Goal: Task Accomplishment & Management: Use online tool/utility

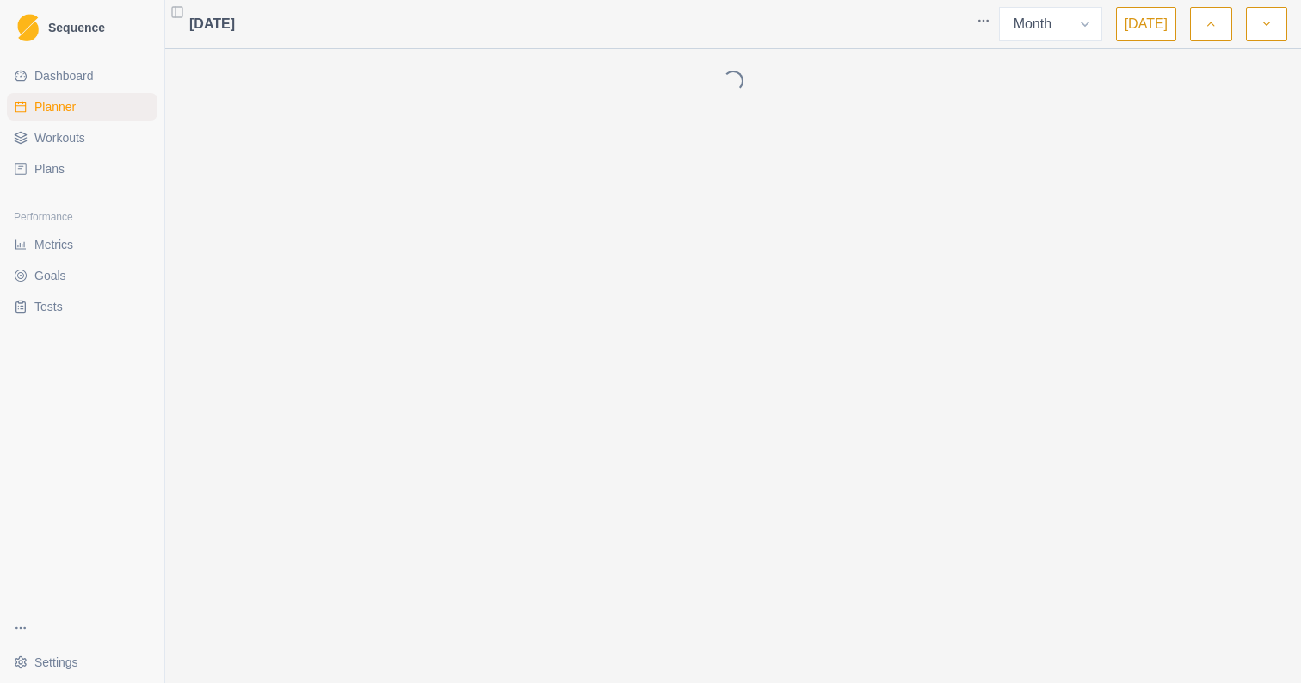
select select "month"
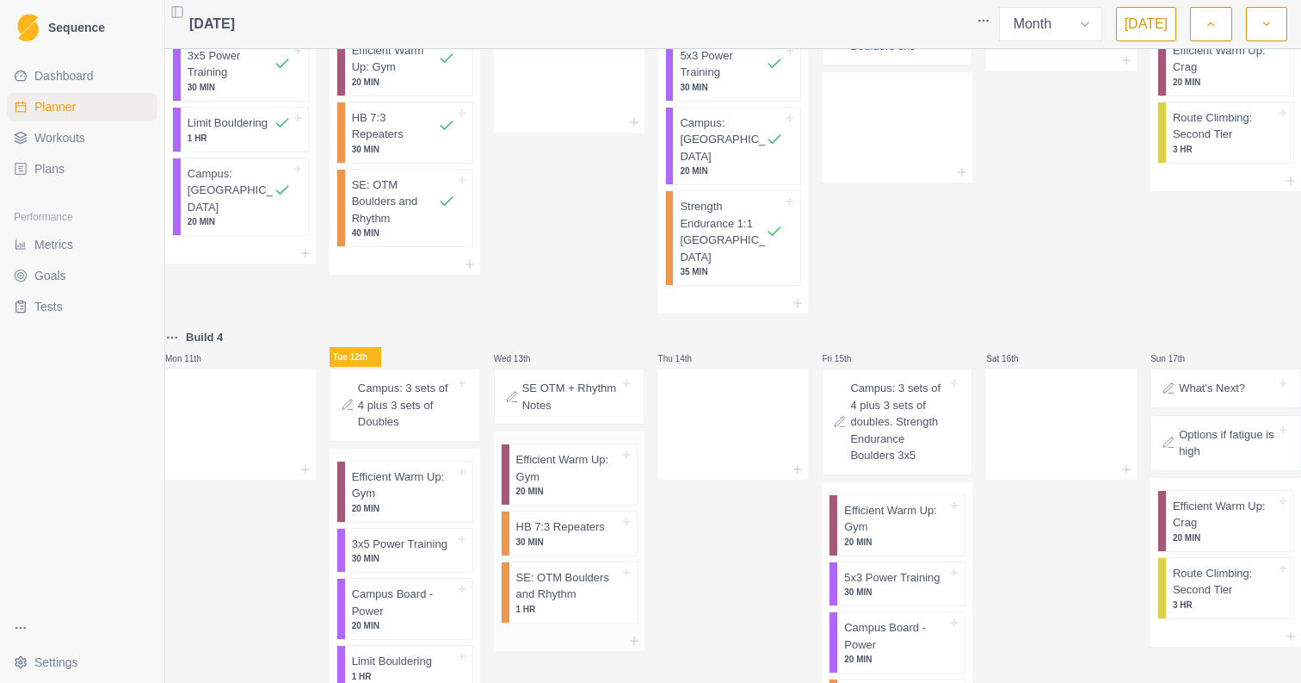
scroll to position [409, 0]
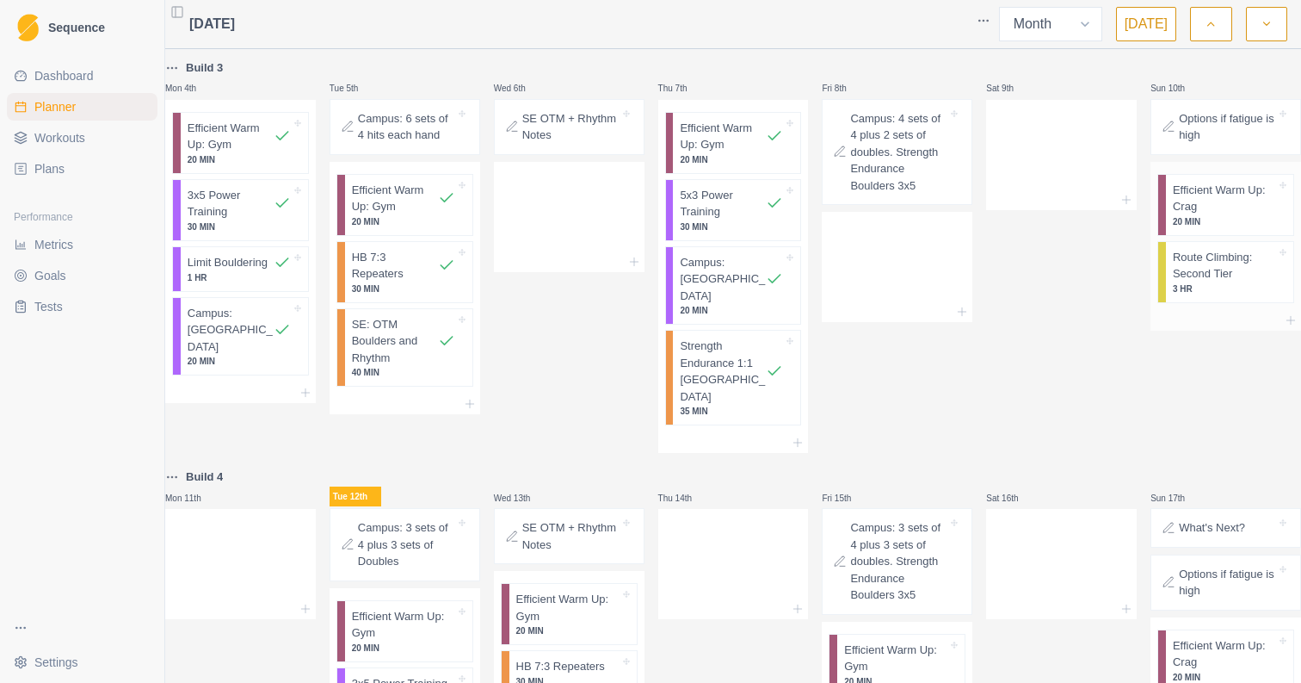
click at [1176, 215] on p "20 MIN" at bounding box center [1224, 221] width 103 height 13
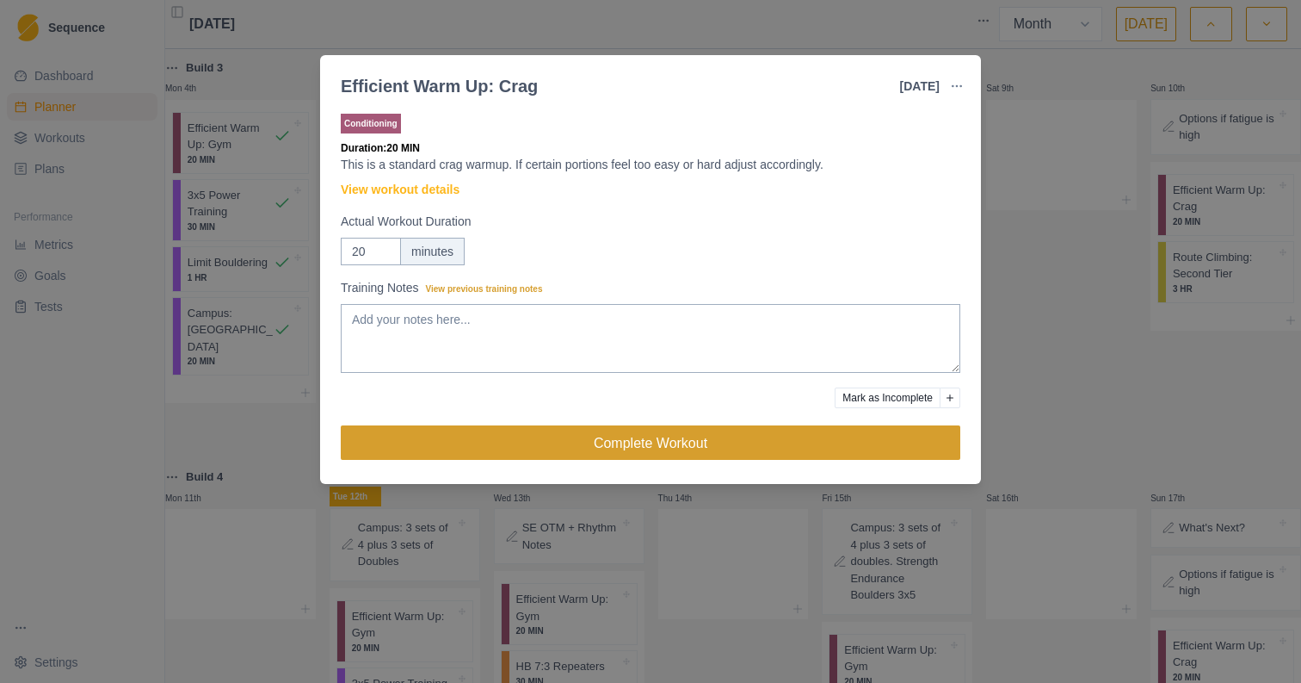
click at [708, 455] on button "Complete Workout" at bounding box center [651, 442] width 620 height 34
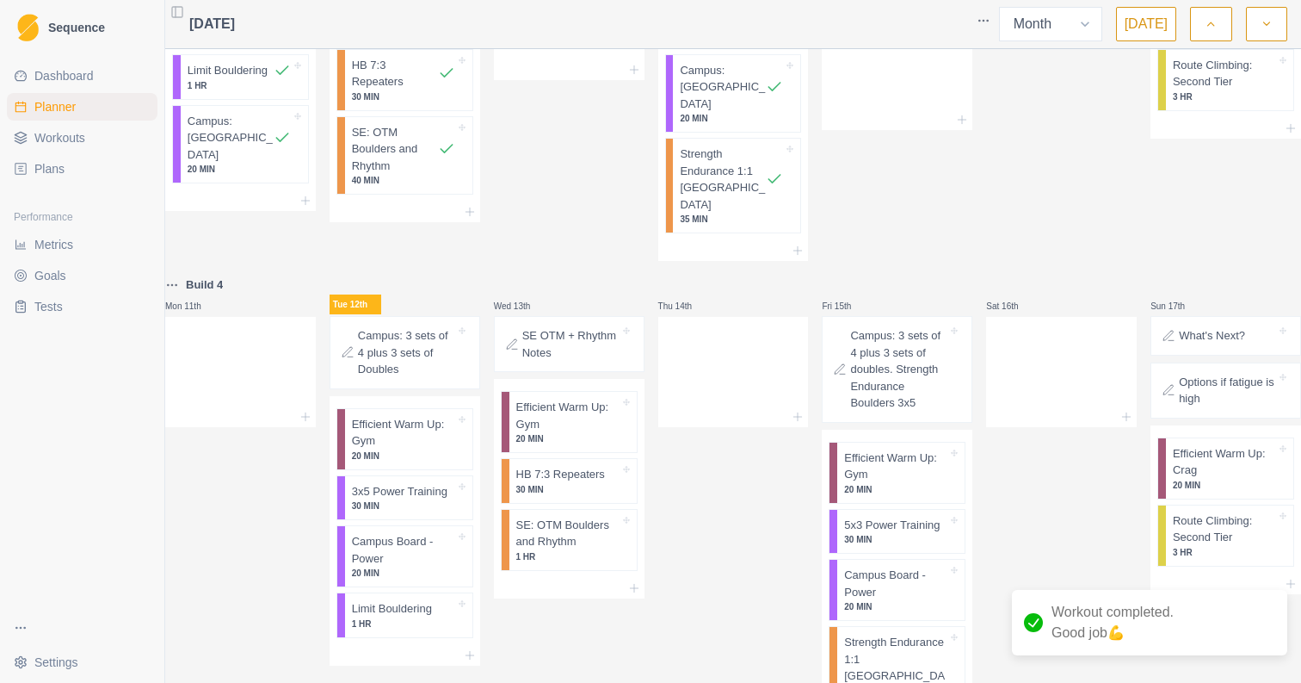
scroll to position [603, 0]
click at [392, 497] on p "30 MIN" at bounding box center [403, 503] width 103 height 13
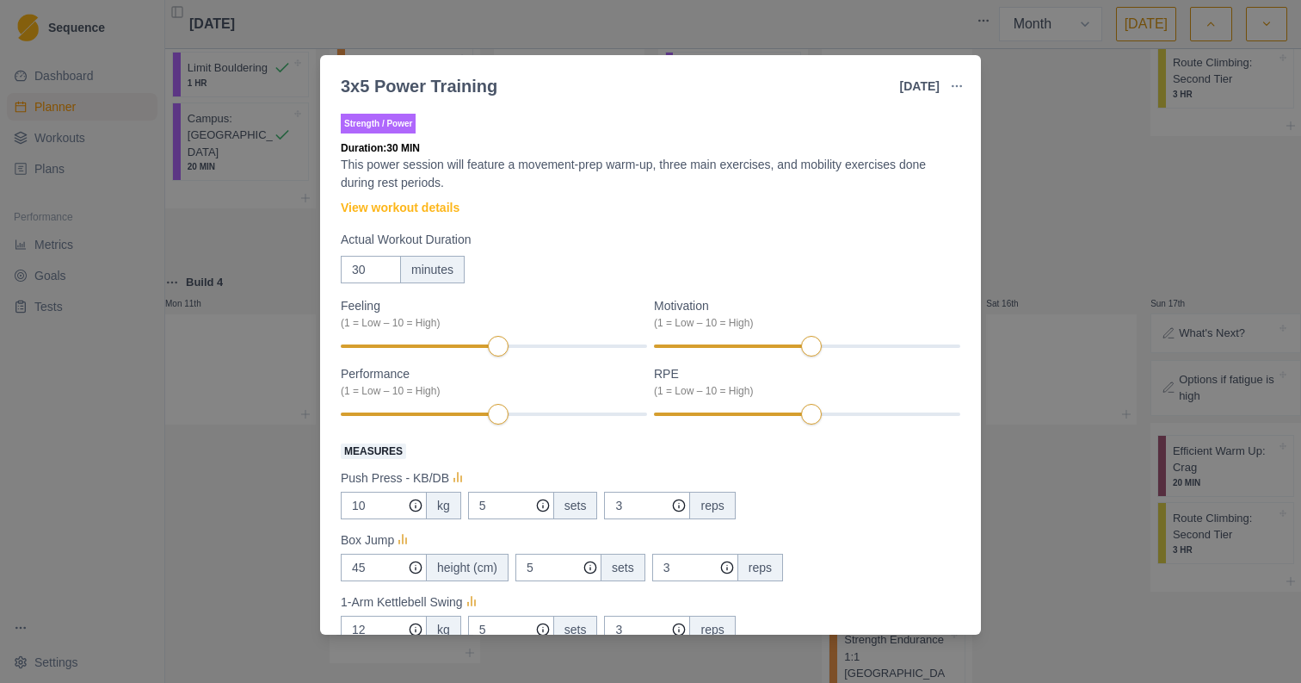
scroll to position [0, 0]
click at [407, 203] on link "View workout details" at bounding box center [400, 208] width 119 height 18
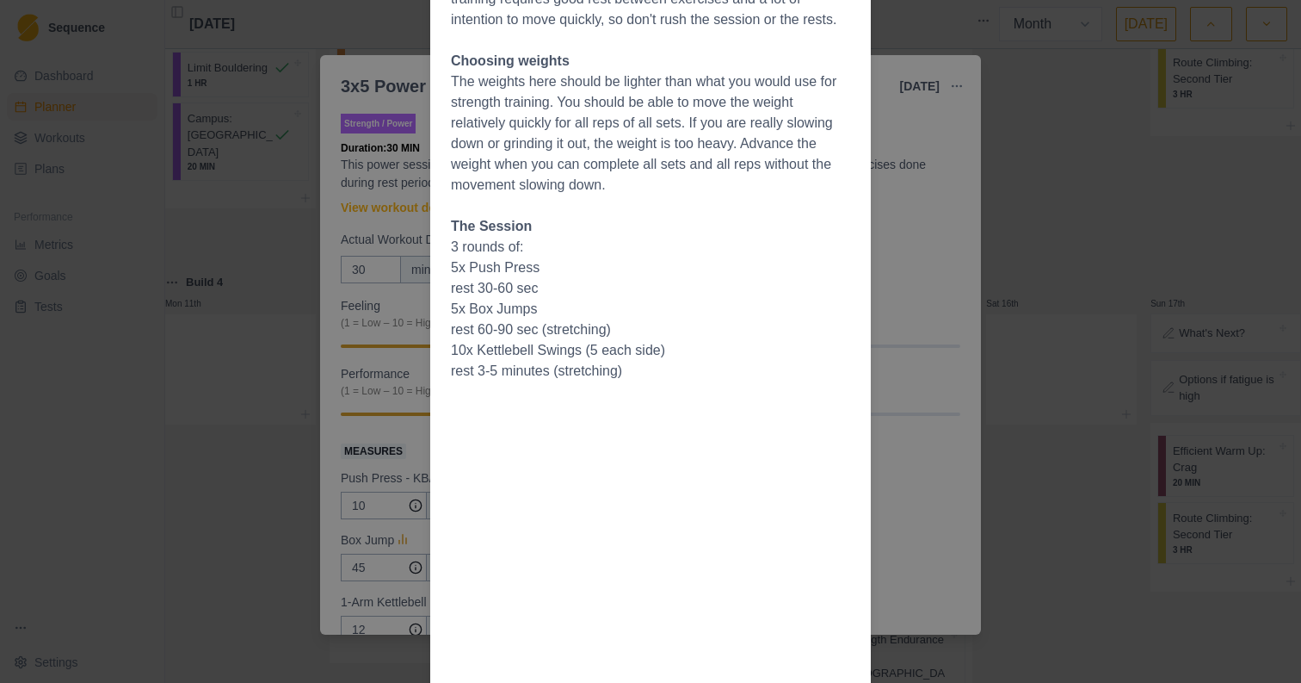
scroll to position [303, 0]
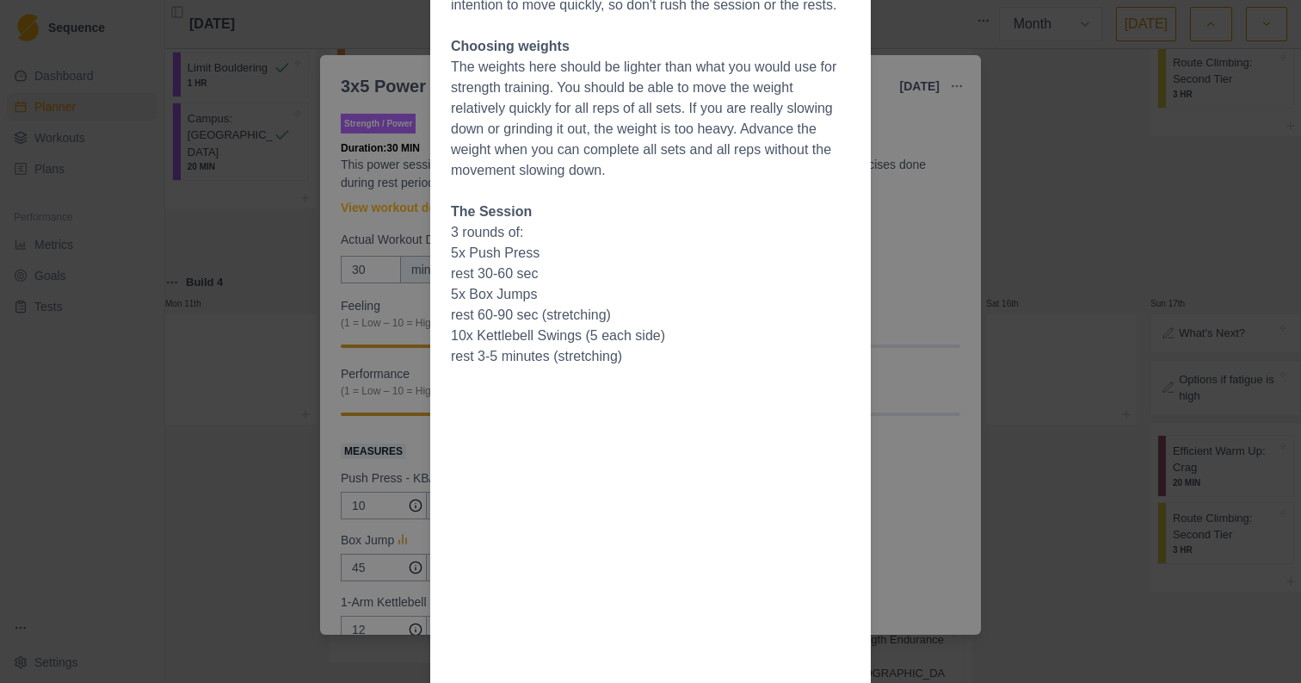
click at [343, 259] on div "Workout Details Overview Power sessions add a dynamic or explosive facet to you…" at bounding box center [650, 341] width 1301 height 683
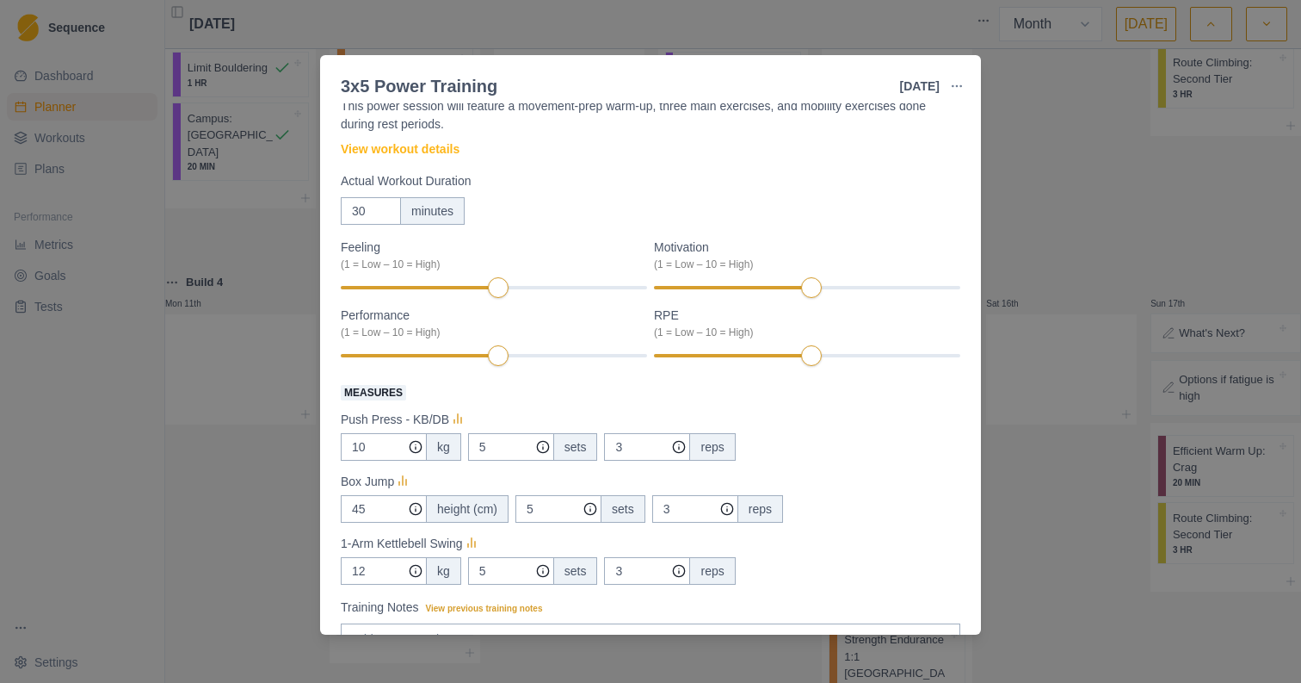
scroll to position [124, 0]
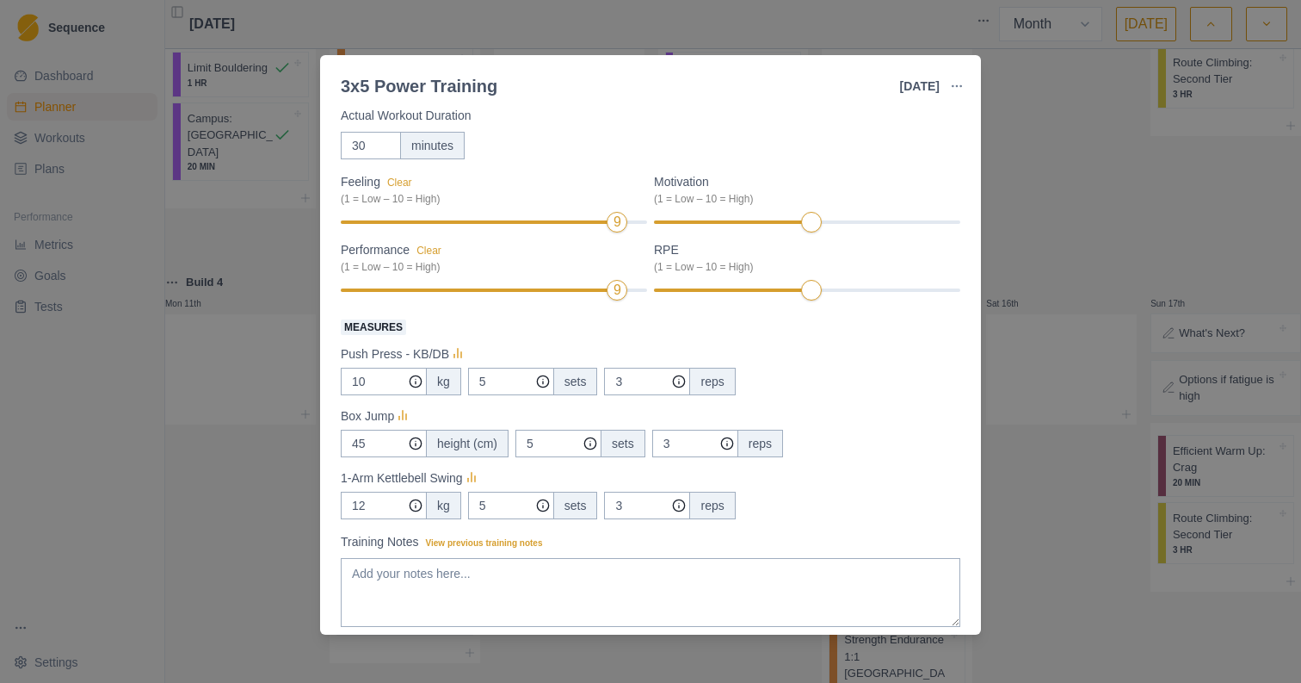
click at [929, 216] on div "Motivation (1 = Low – 10 = High)" at bounding box center [807, 203] width 306 height 61
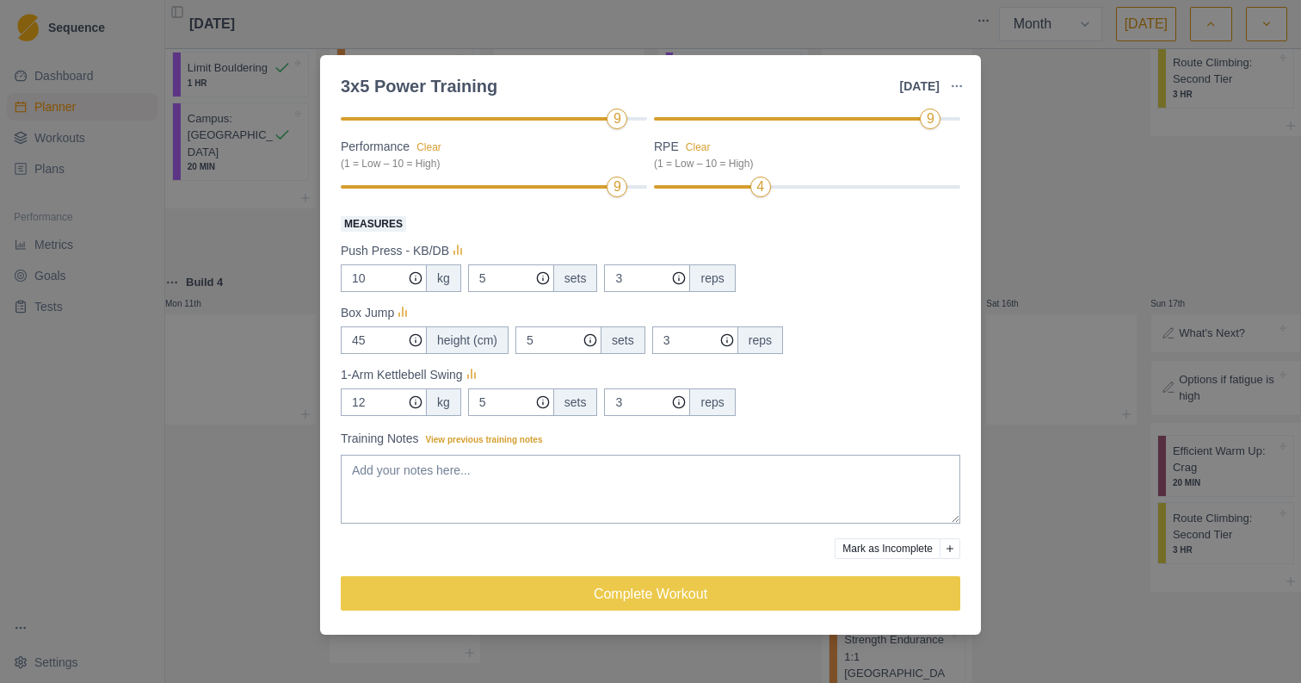
scroll to position [228, 0]
click at [515, 279] on input "5" at bounding box center [511, 278] width 86 height 28
type input "3"
type input "5"
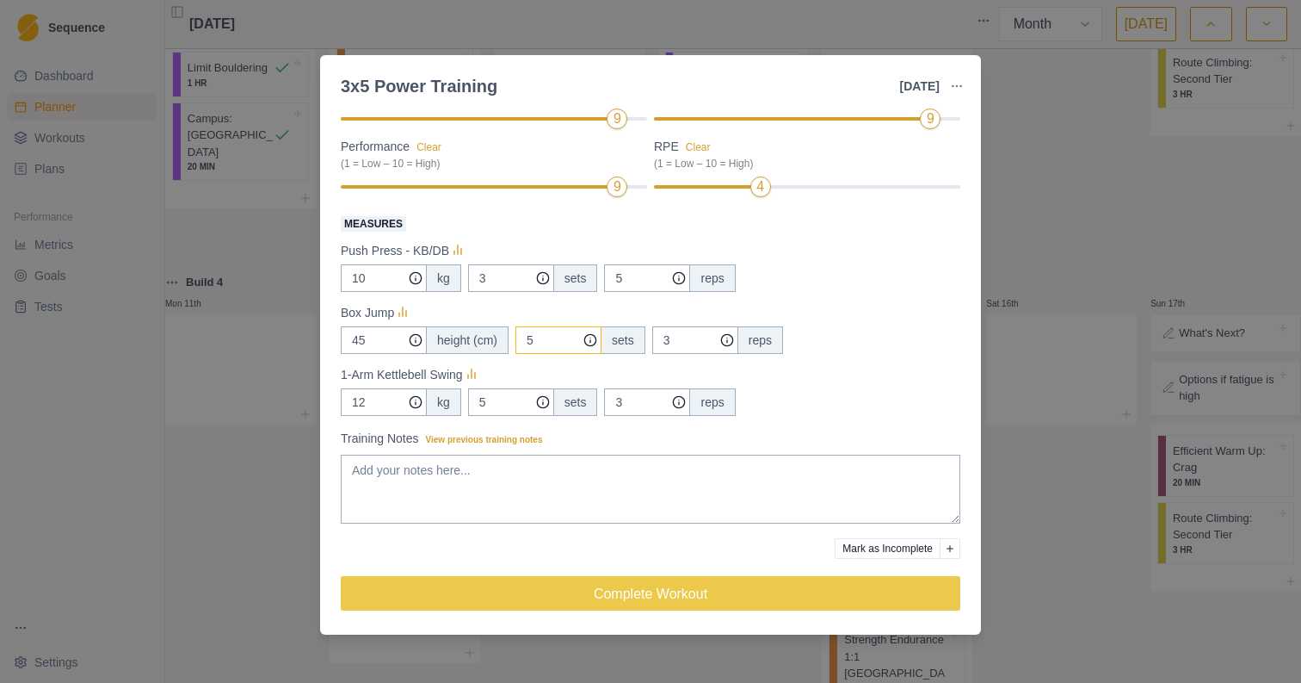
click at [541, 292] on input "5" at bounding box center [511, 278] width 86 height 28
type input "3"
type input "5"
click at [510, 292] on input "5" at bounding box center [511, 278] width 86 height 28
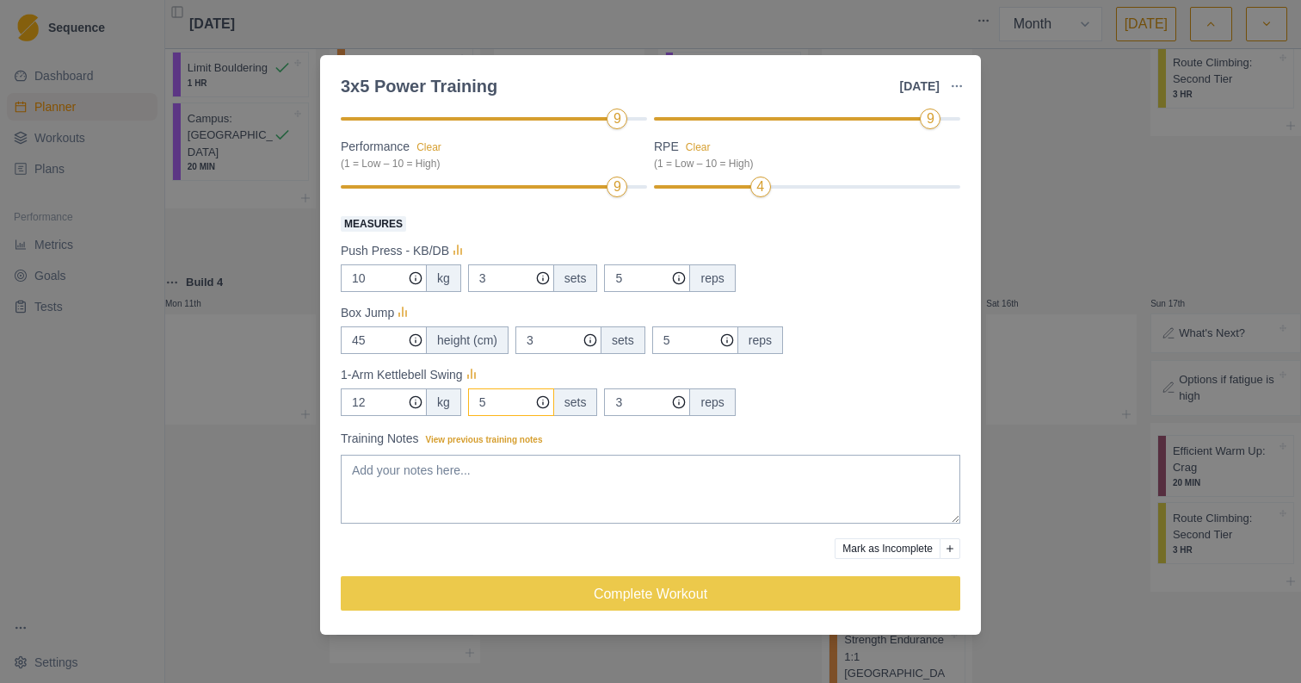
click at [510, 292] on input "5" at bounding box center [511, 278] width 86 height 28
type input "3"
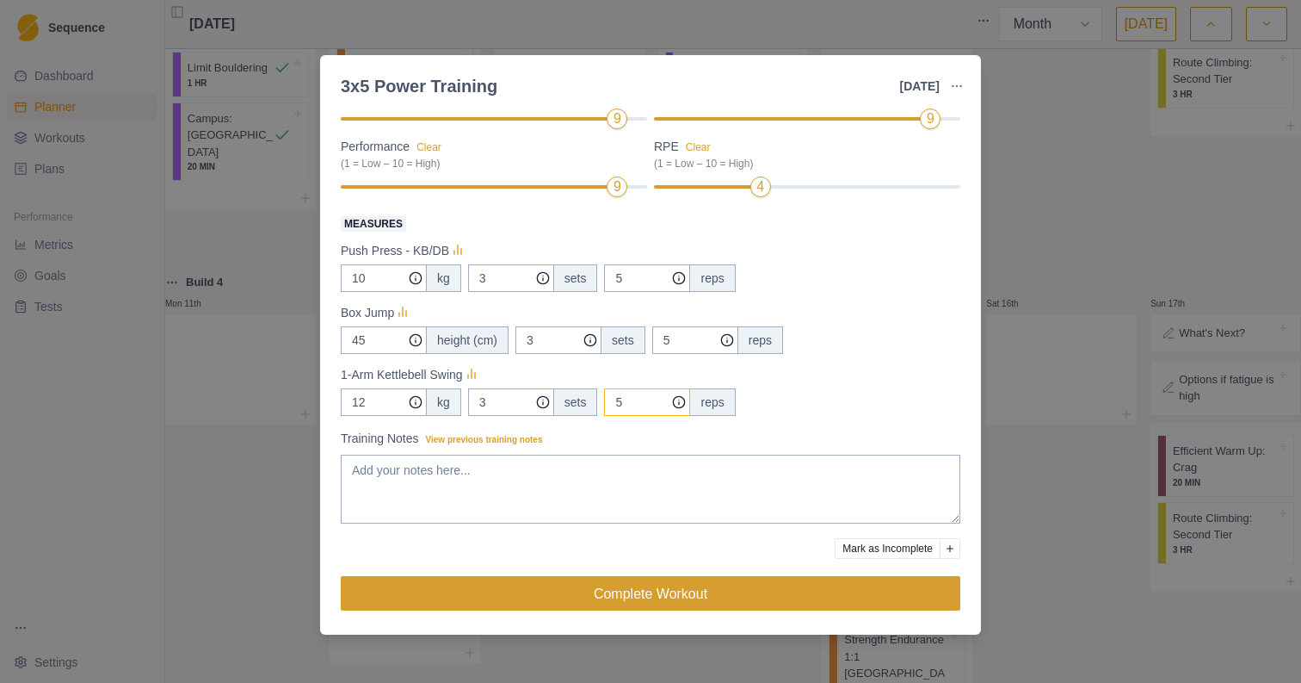
type input "5"
click at [652, 590] on button "Complete Workout" at bounding box center [651, 593] width 620 height 34
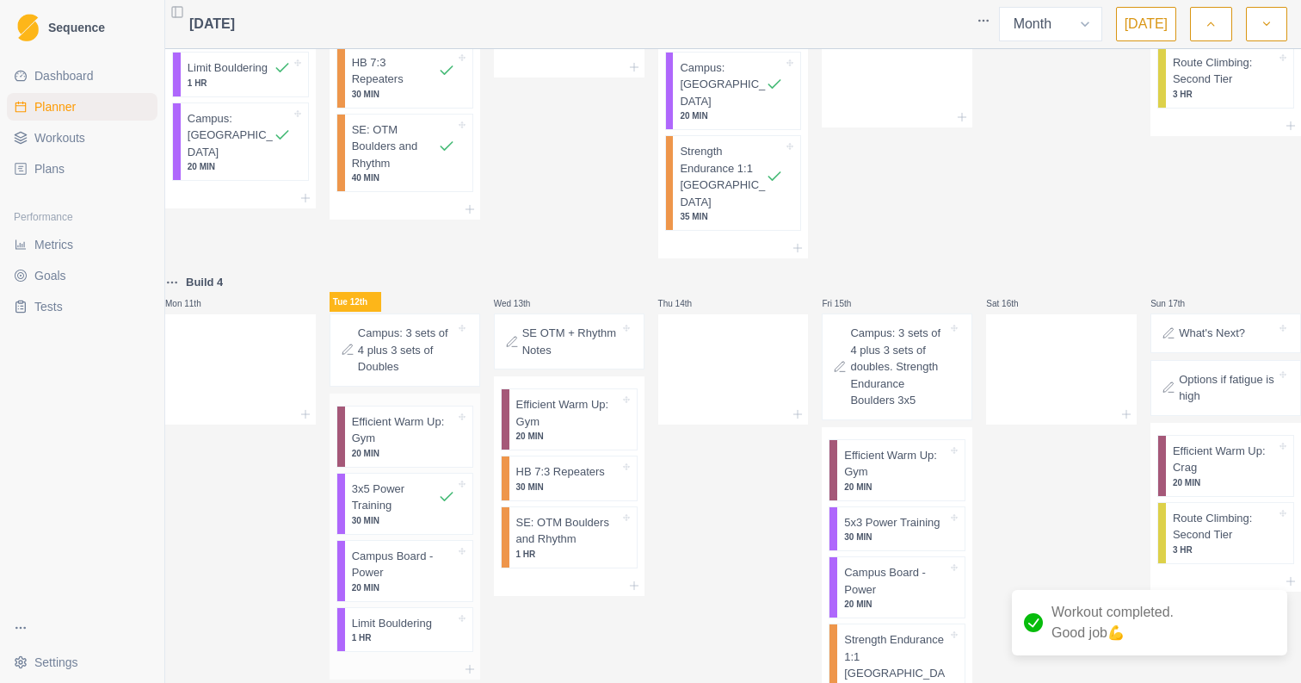
click at [399, 413] on p "Efficient Warm Up: Gym" at bounding box center [403, 430] width 103 height 34
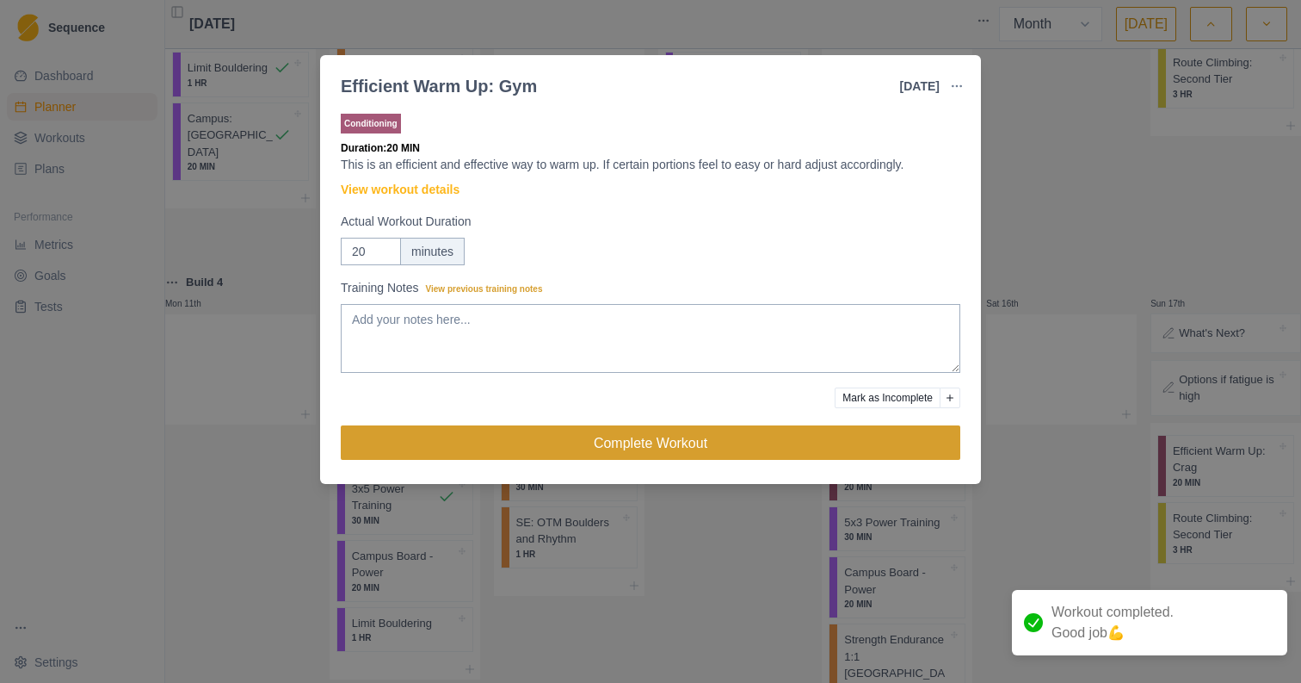
click at [604, 444] on button "Complete Workout" at bounding box center [651, 442] width 620 height 34
